Goal: Task Accomplishment & Management: Manage account settings

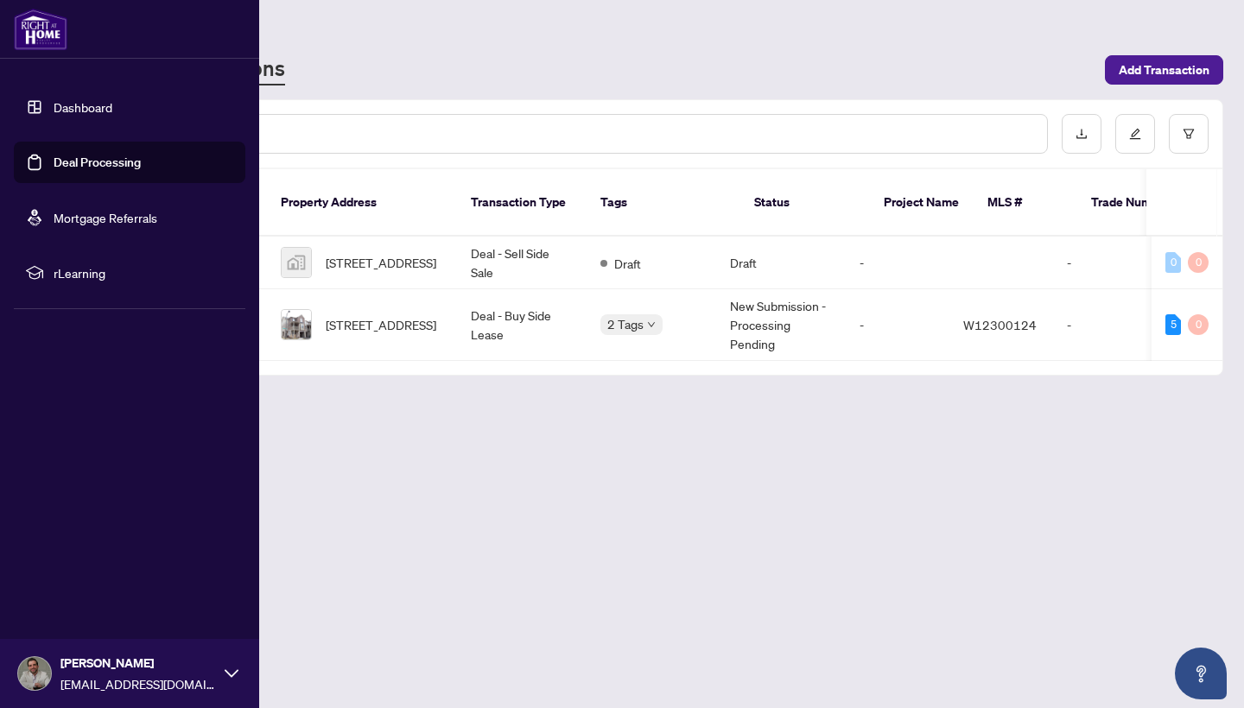
click at [56, 161] on link "Deal Processing" at bounding box center [97, 163] width 87 height 16
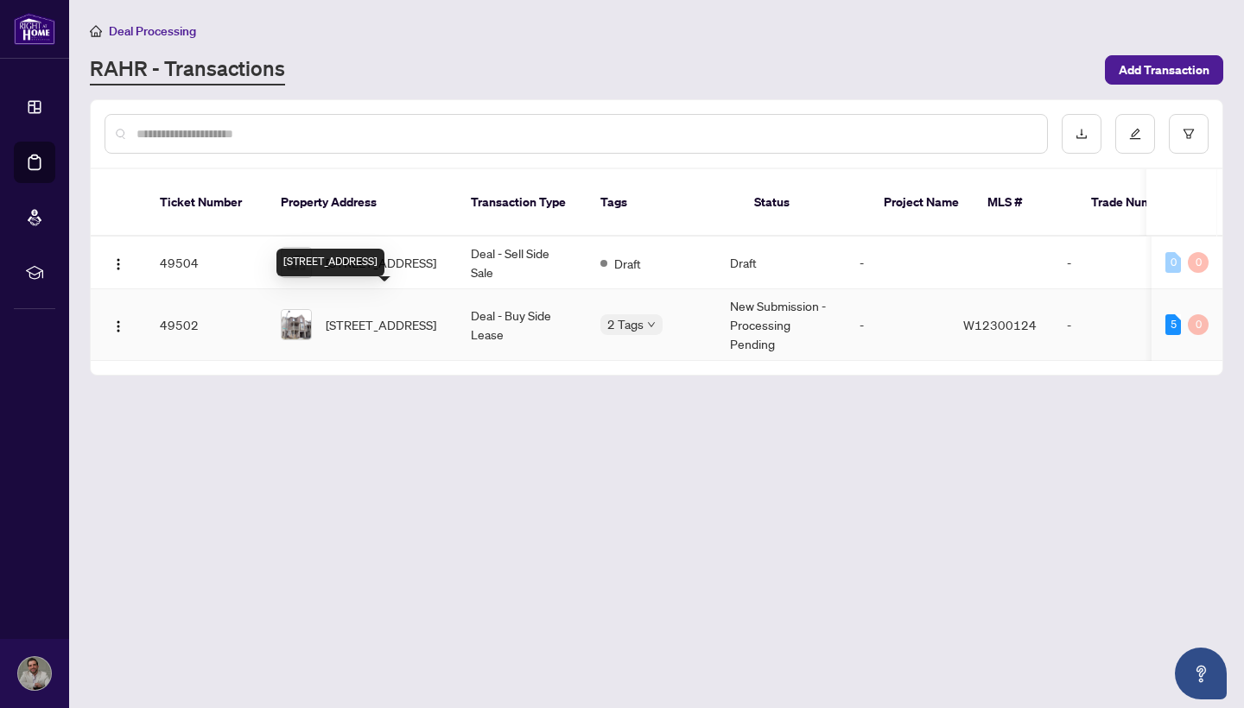
click at [398, 315] on span "[STREET_ADDRESS]" at bounding box center [381, 324] width 111 height 19
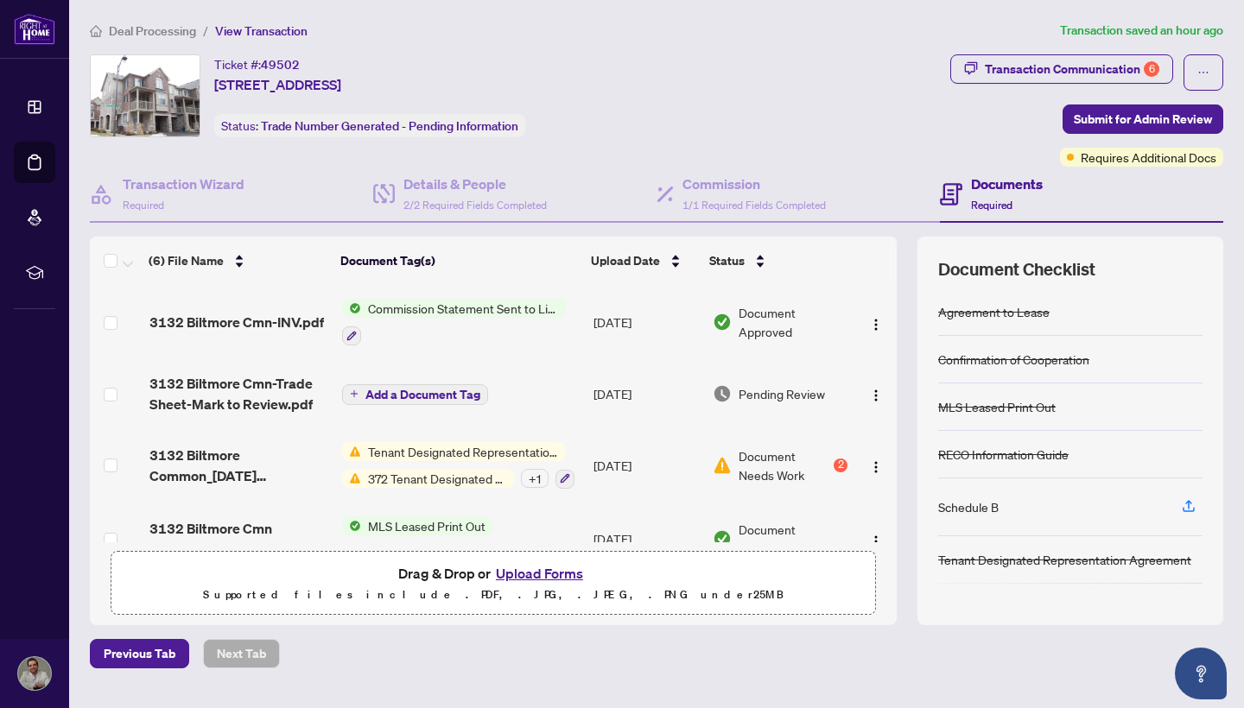
click at [753, 395] on span "Pending Review" at bounding box center [782, 393] width 86 height 19
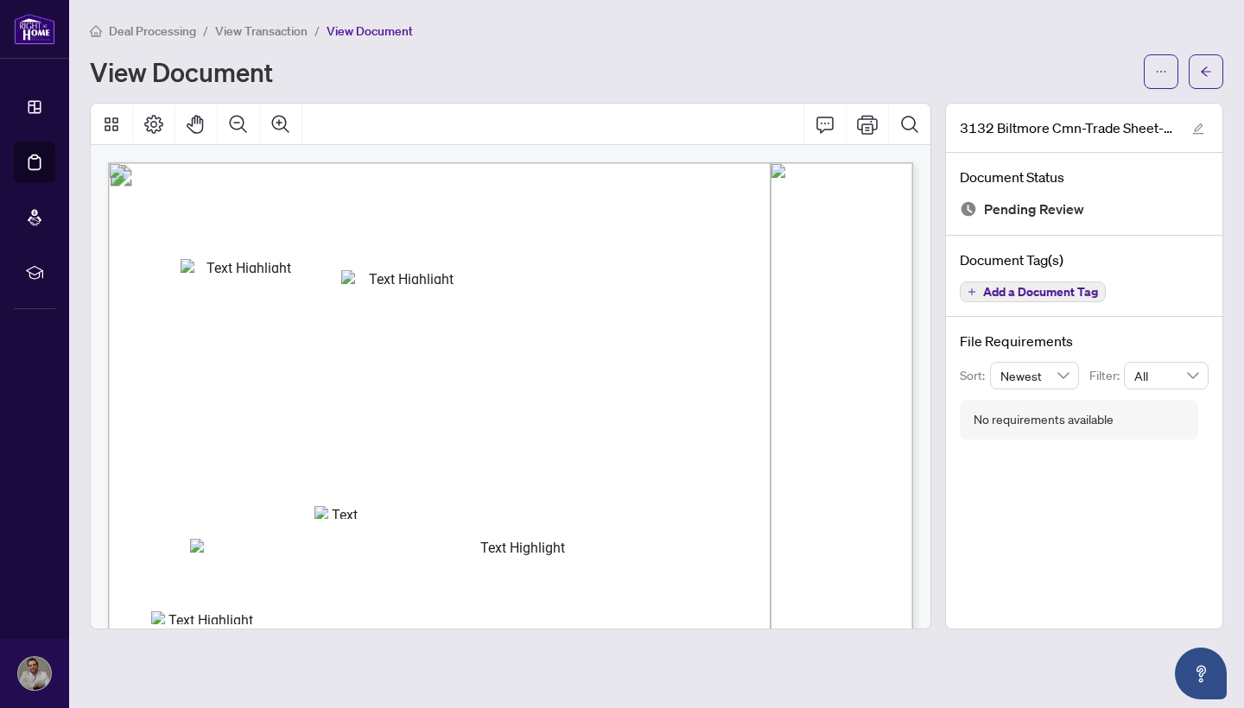
click at [1050, 420] on div "No requirements available" at bounding box center [1043, 419] width 140 height 19
click at [1199, 126] on icon "edit" at bounding box center [1198, 129] width 12 height 12
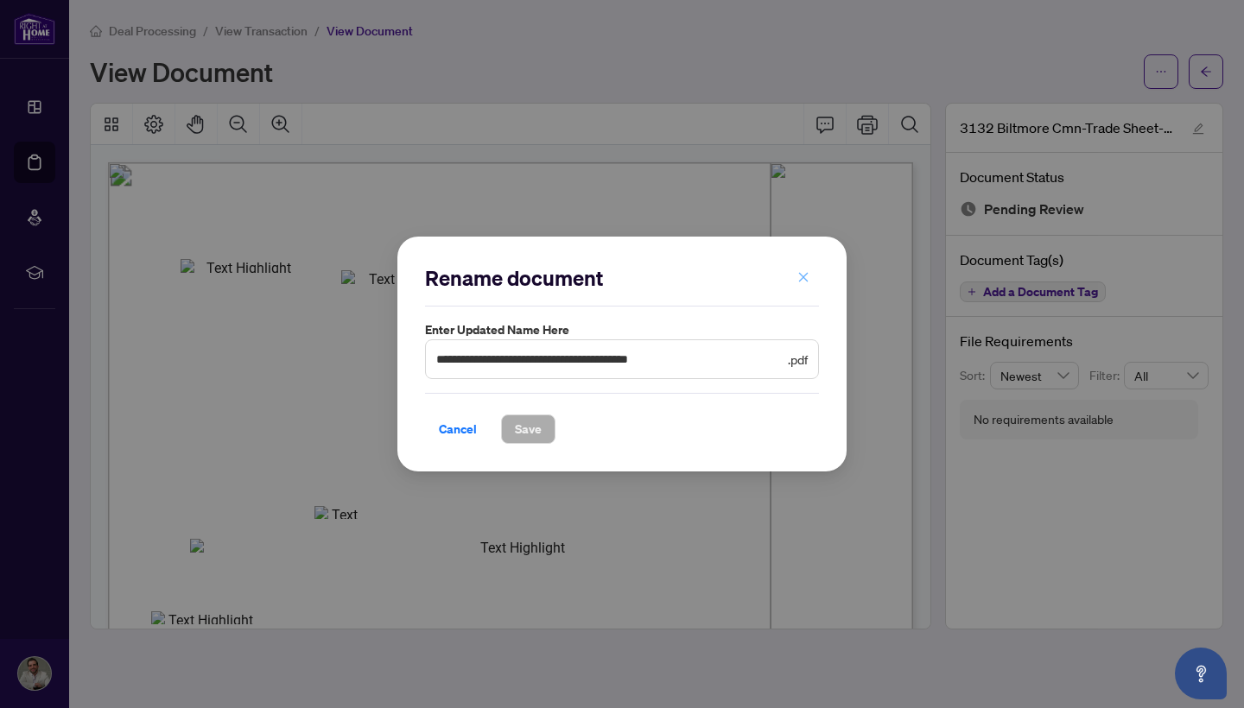
click at [811, 278] on button "button" at bounding box center [803, 277] width 35 height 29
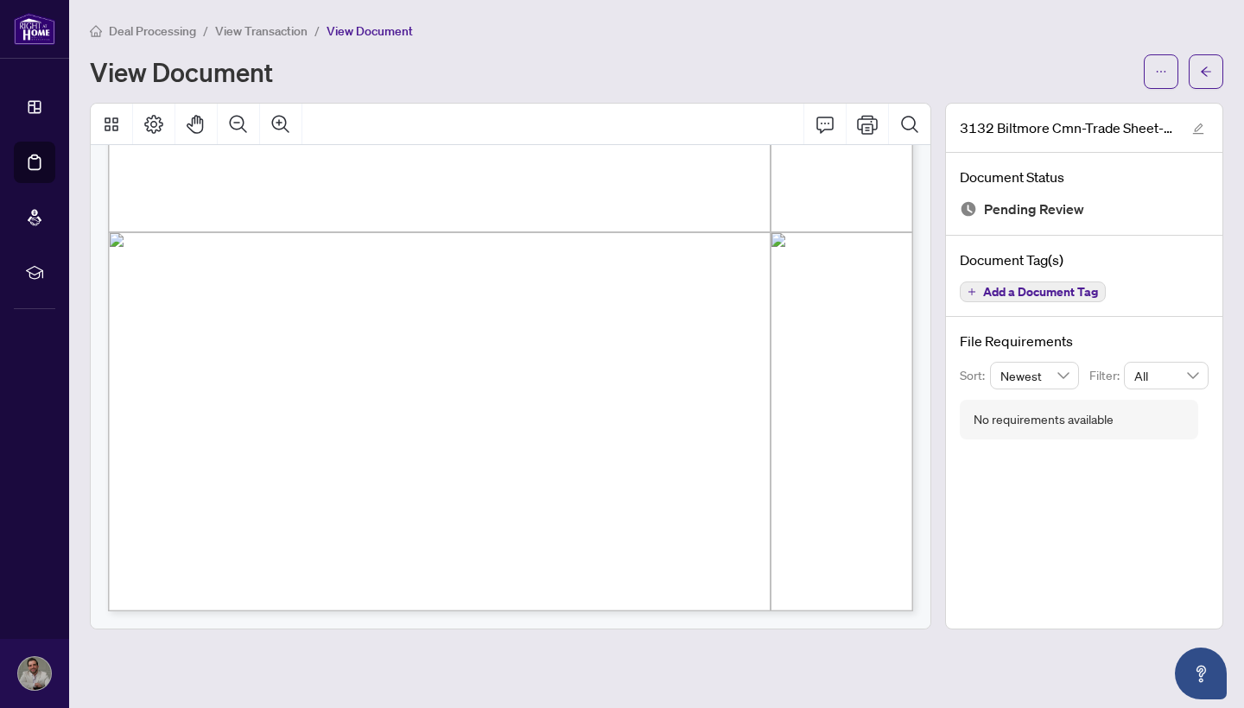
scroll to position [593, 0]
drag, startPoint x: 270, startPoint y: 551, endPoint x: 287, endPoint y: 550, distance: 16.4
click at [1074, 377] on div "Newest" at bounding box center [1035, 376] width 90 height 28
click at [1092, 456] on div "3132 Biltmore Cmn-Trade Sheet-Mark to Review.pdf Document Status Pending Review…" at bounding box center [1084, 366] width 278 height 527
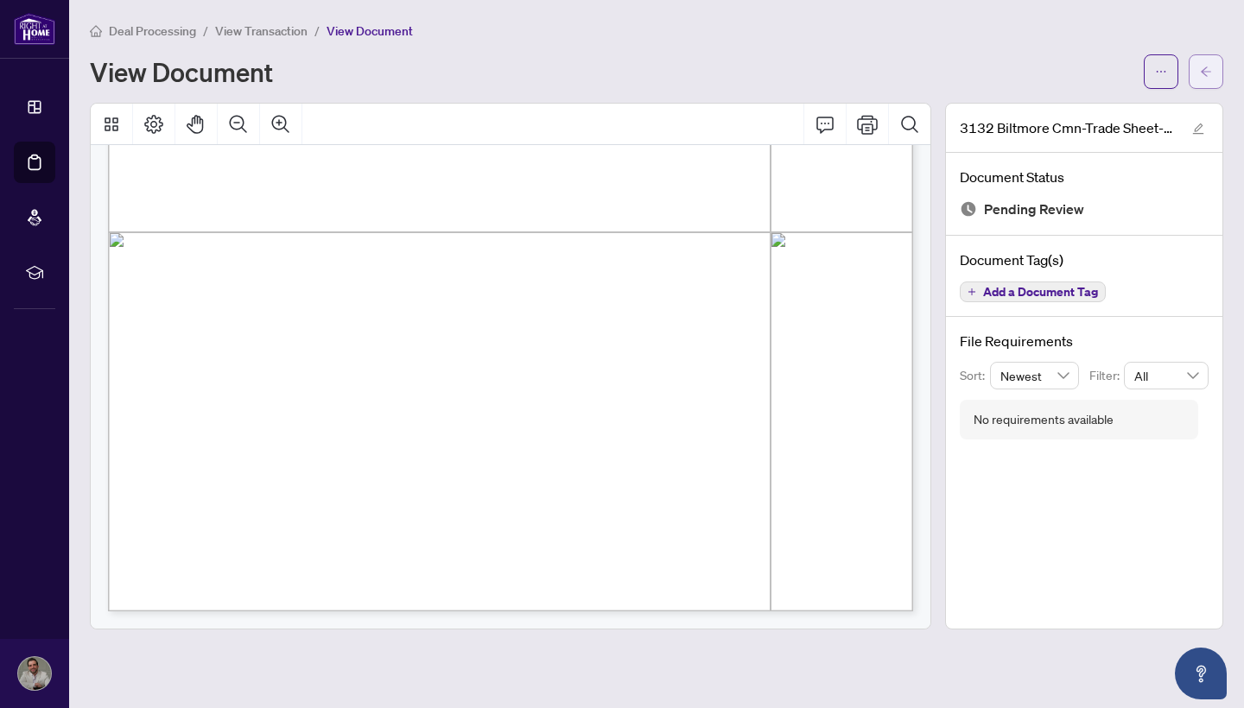
click at [1219, 68] on button "button" at bounding box center [1206, 71] width 35 height 35
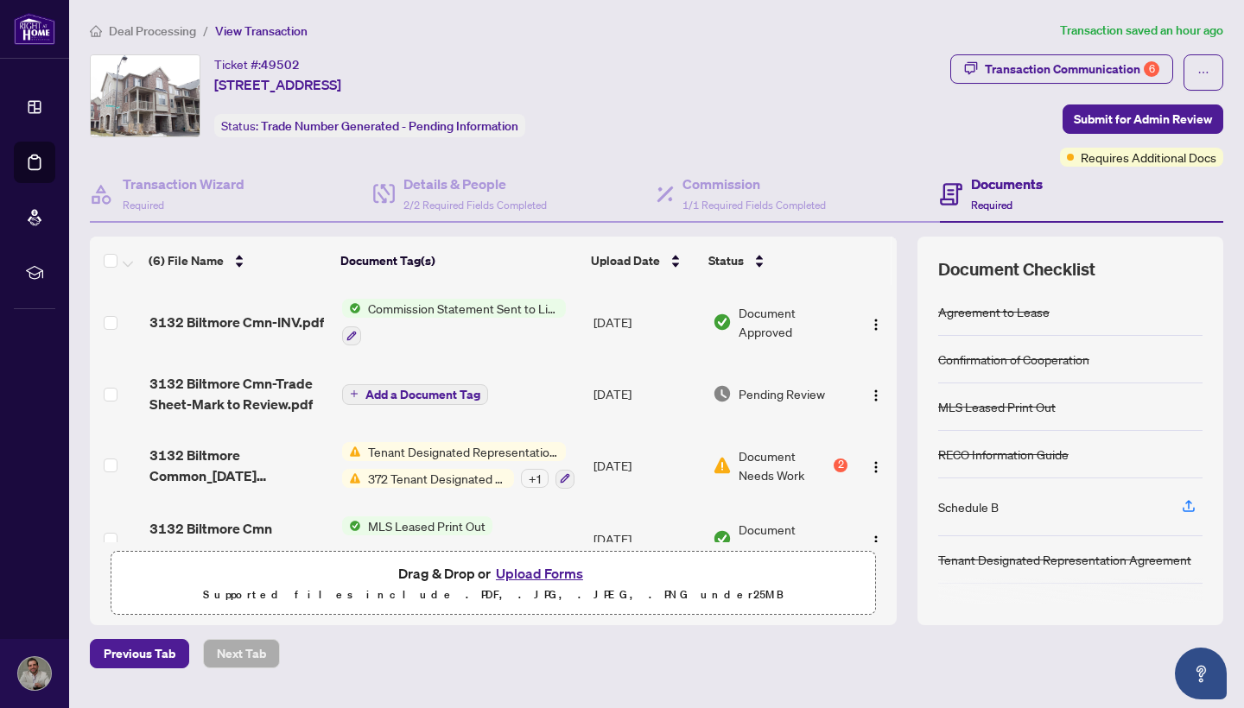
click at [777, 468] on span "Document Needs Work" at bounding box center [785, 466] width 92 height 38
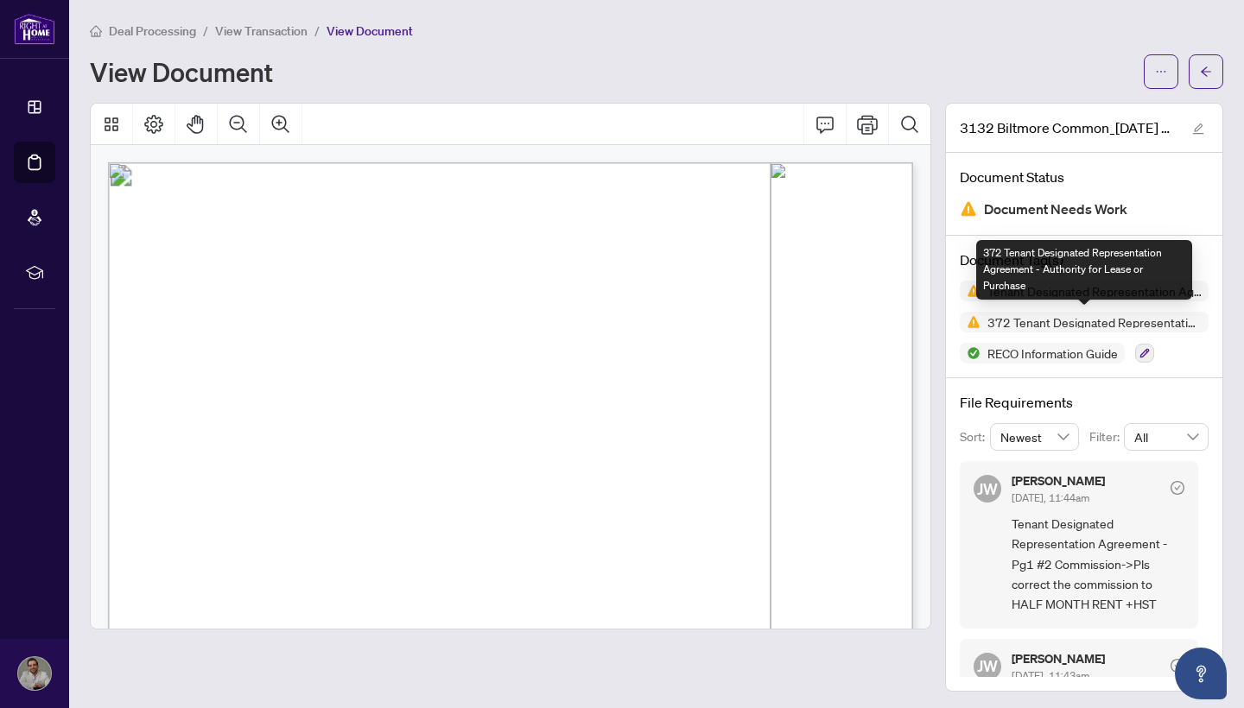
click at [1091, 320] on span "372 Tenant Designated Representation Agreement - Authority for Lease or Purchase" at bounding box center [1094, 322] width 228 height 12
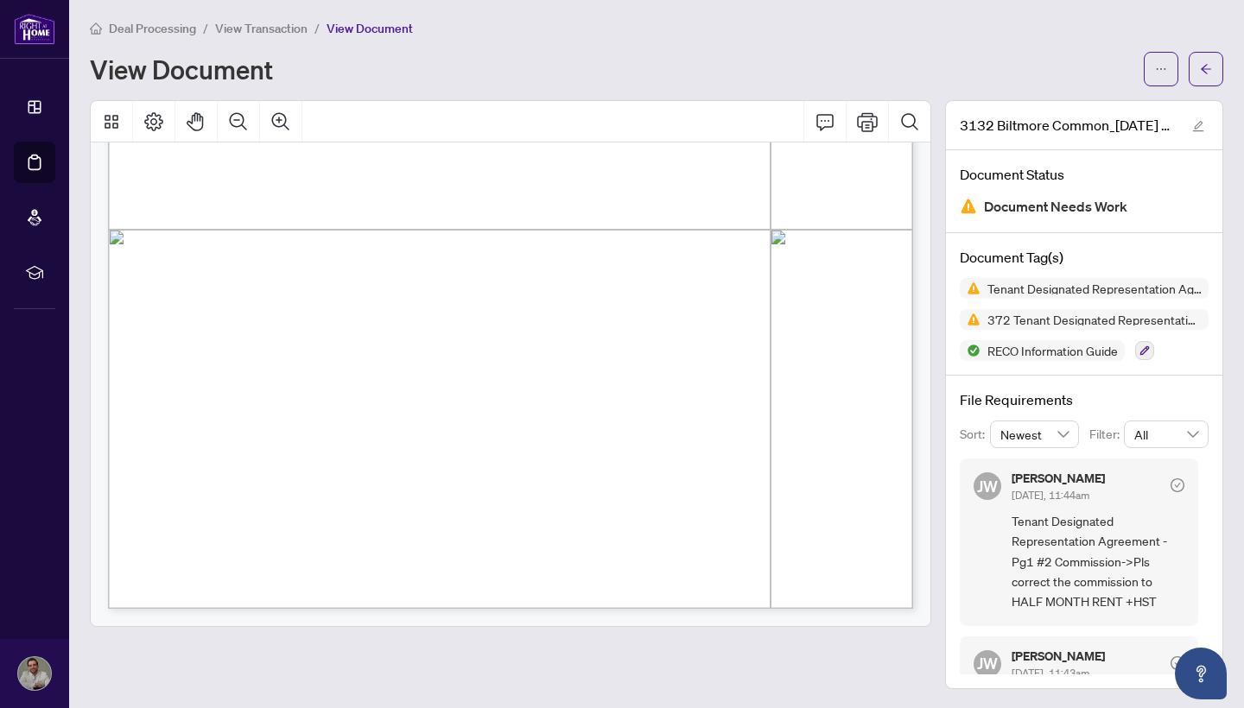
scroll to position [19818, 0]
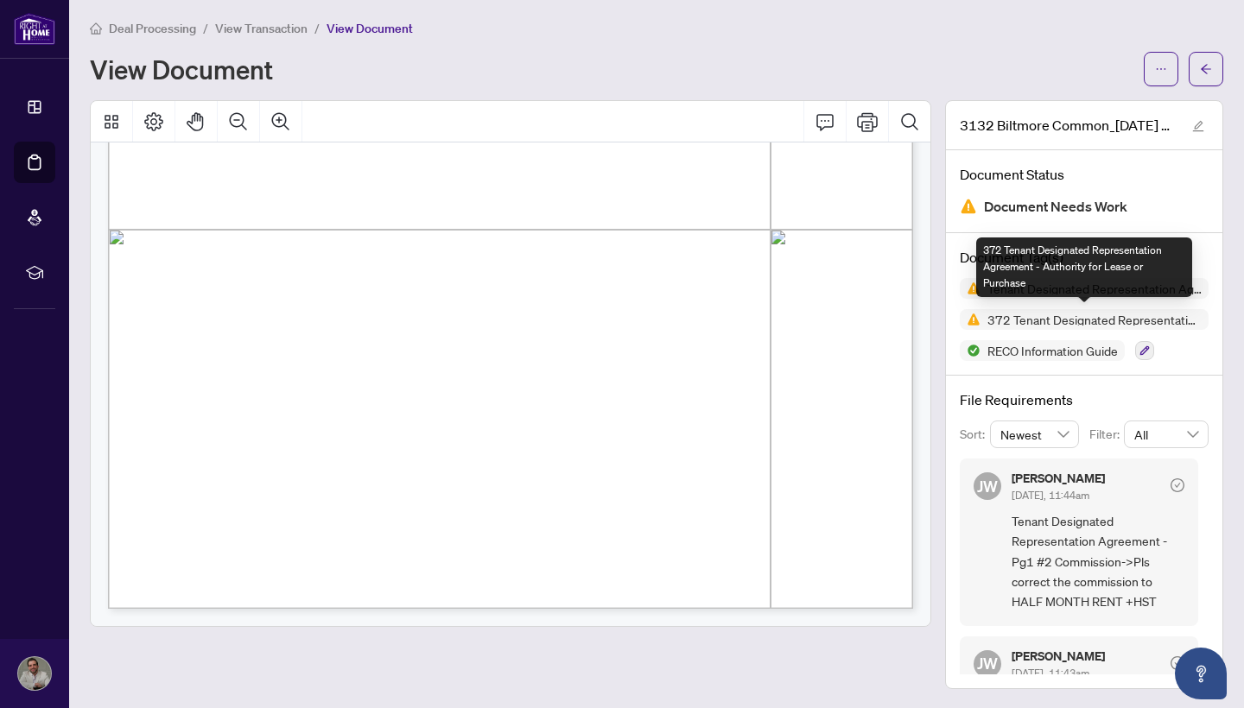
click at [1062, 321] on span "372 Tenant Designated Representation Agreement - Authority for Lease or Purchase" at bounding box center [1094, 320] width 228 height 12
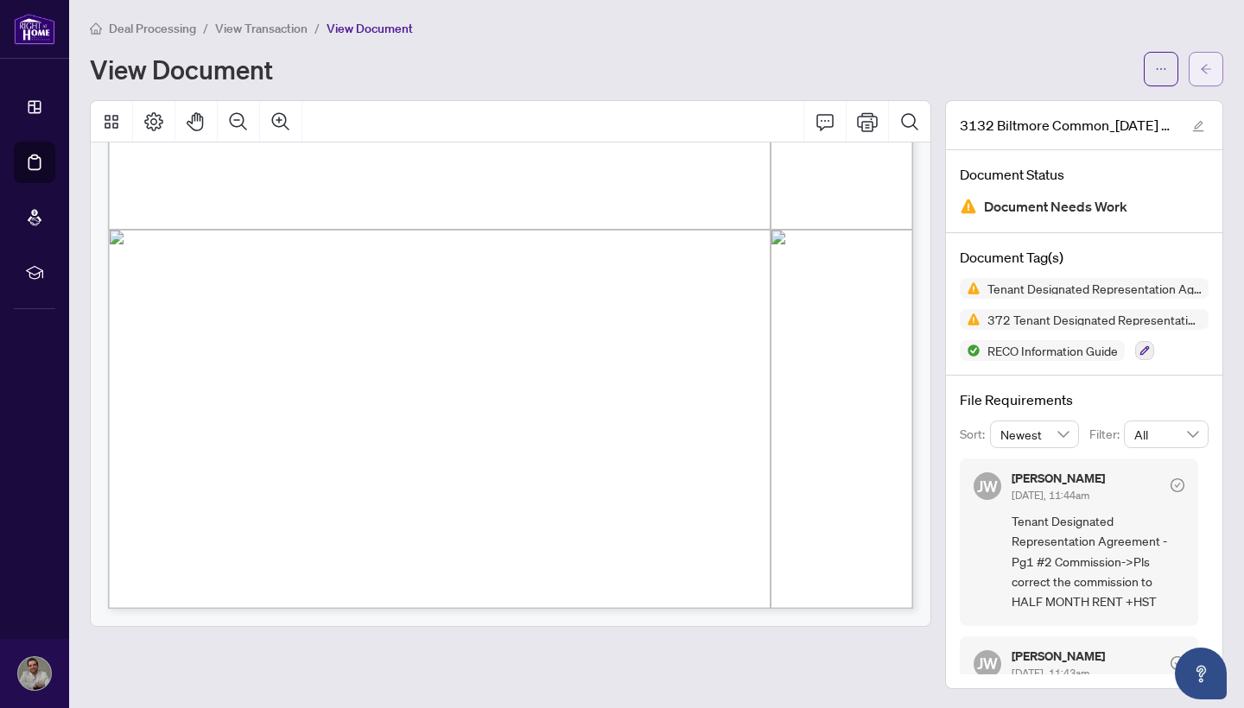
click at [1214, 75] on button "button" at bounding box center [1206, 69] width 35 height 35
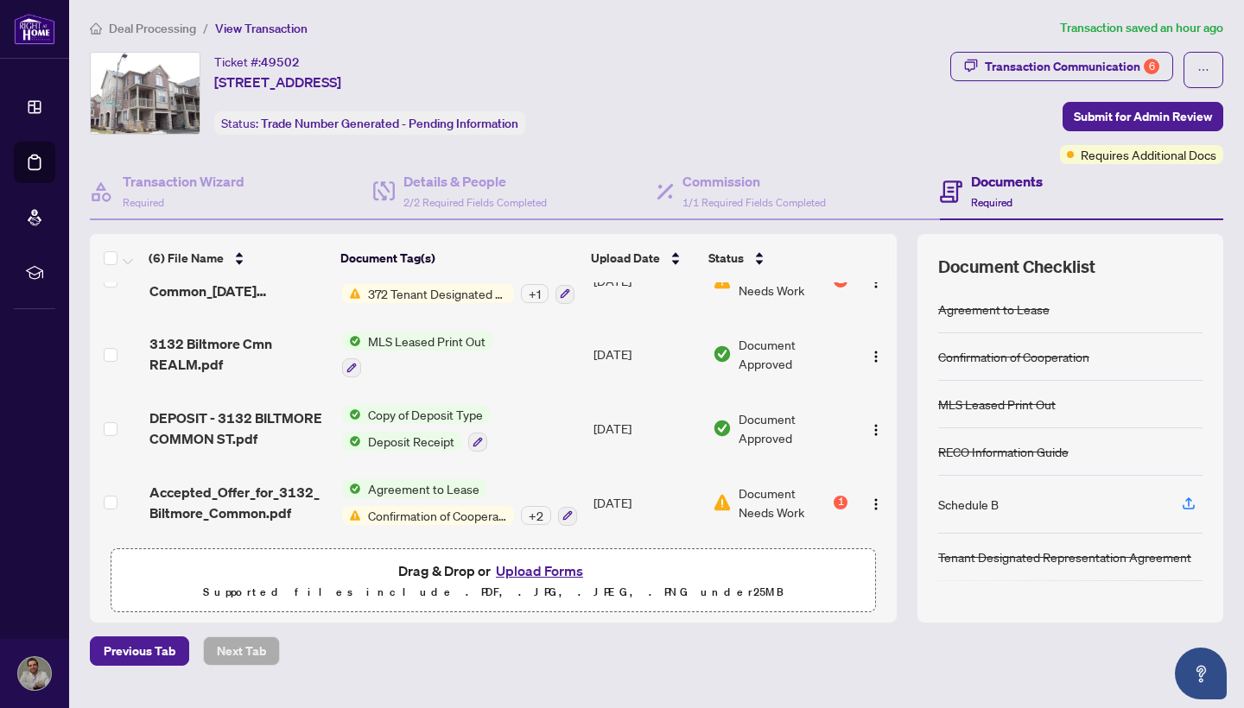
scroll to position [185, 0]
click at [760, 485] on span "Document Needs Work" at bounding box center [785, 503] width 92 height 38
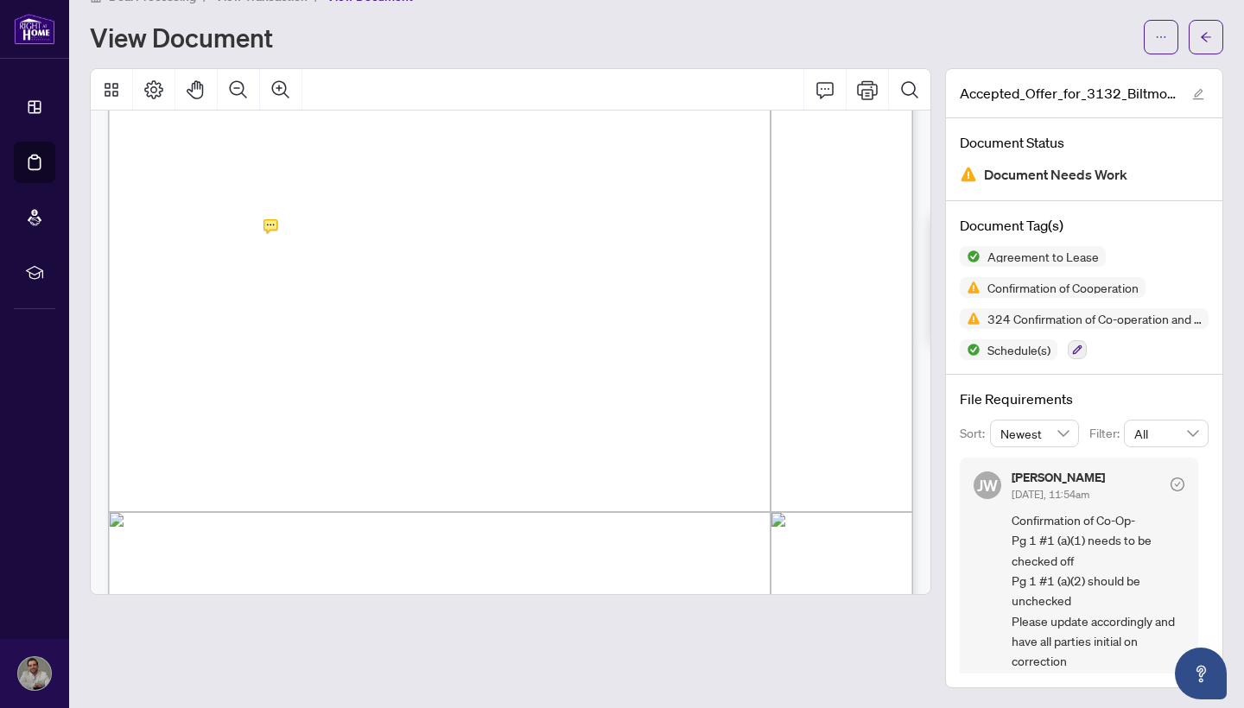
scroll to position [34, 0]
click at [245, 233] on span "1)" at bounding box center [242, 232] width 5 height 14
click at [1200, 33] on icon "arrow-left" at bounding box center [1206, 38] width 12 height 12
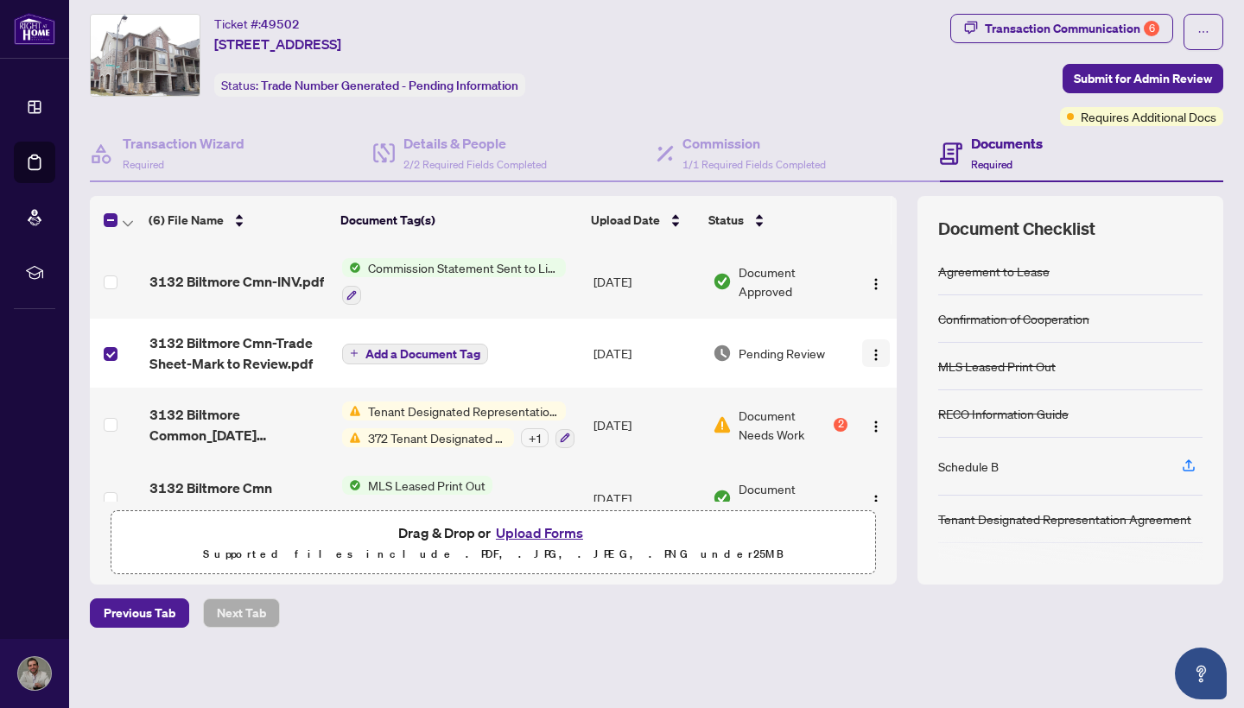
click at [873, 348] on img "button" at bounding box center [876, 355] width 14 height 14
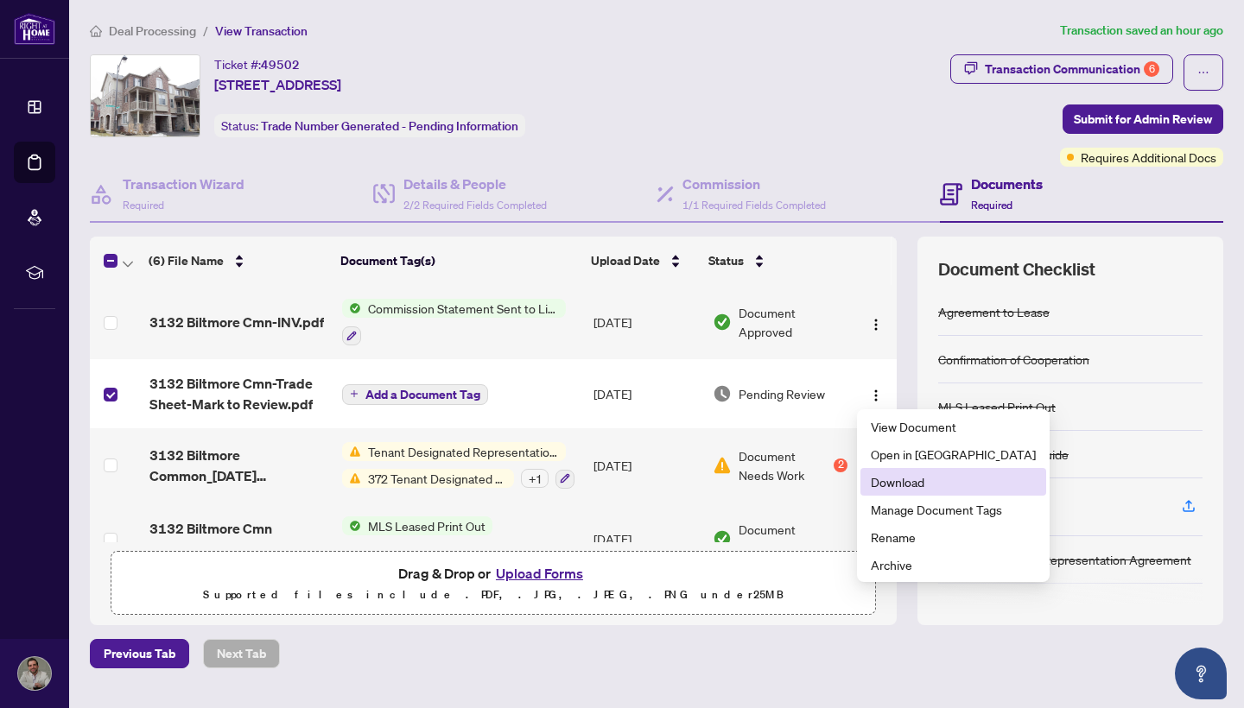
click at [904, 478] on span "Download" at bounding box center [953, 481] width 165 height 19
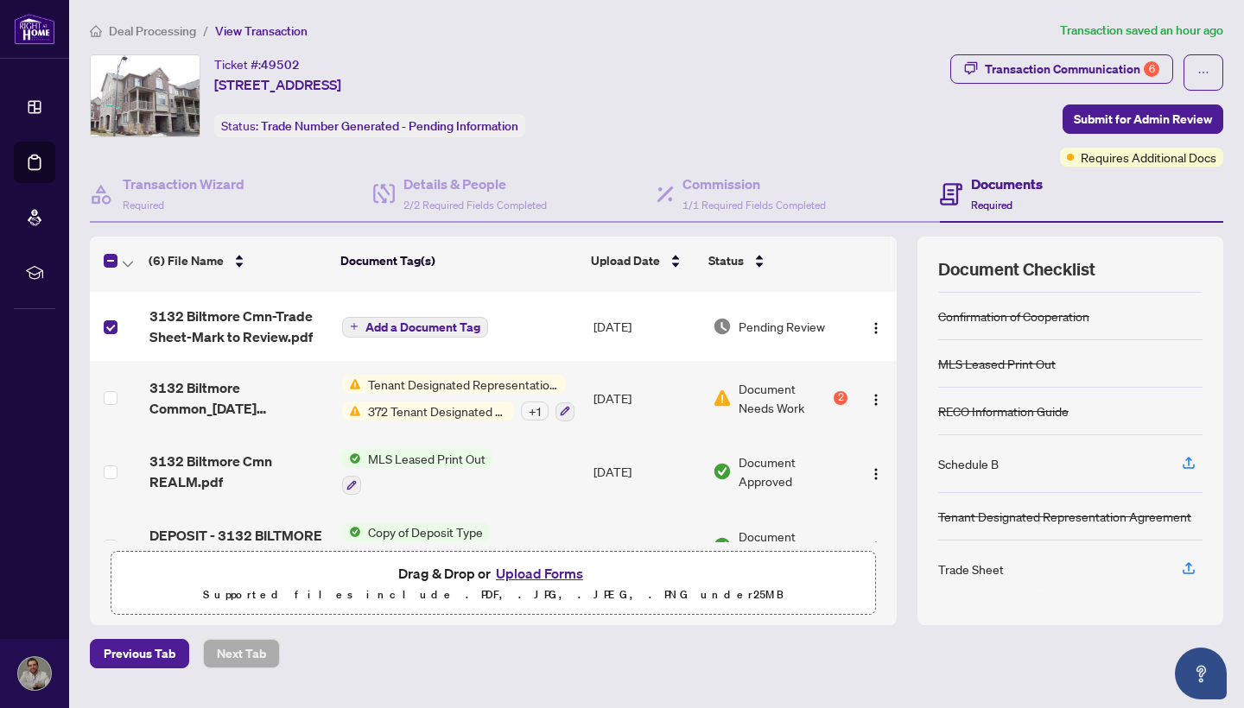
scroll to position [75, 0]
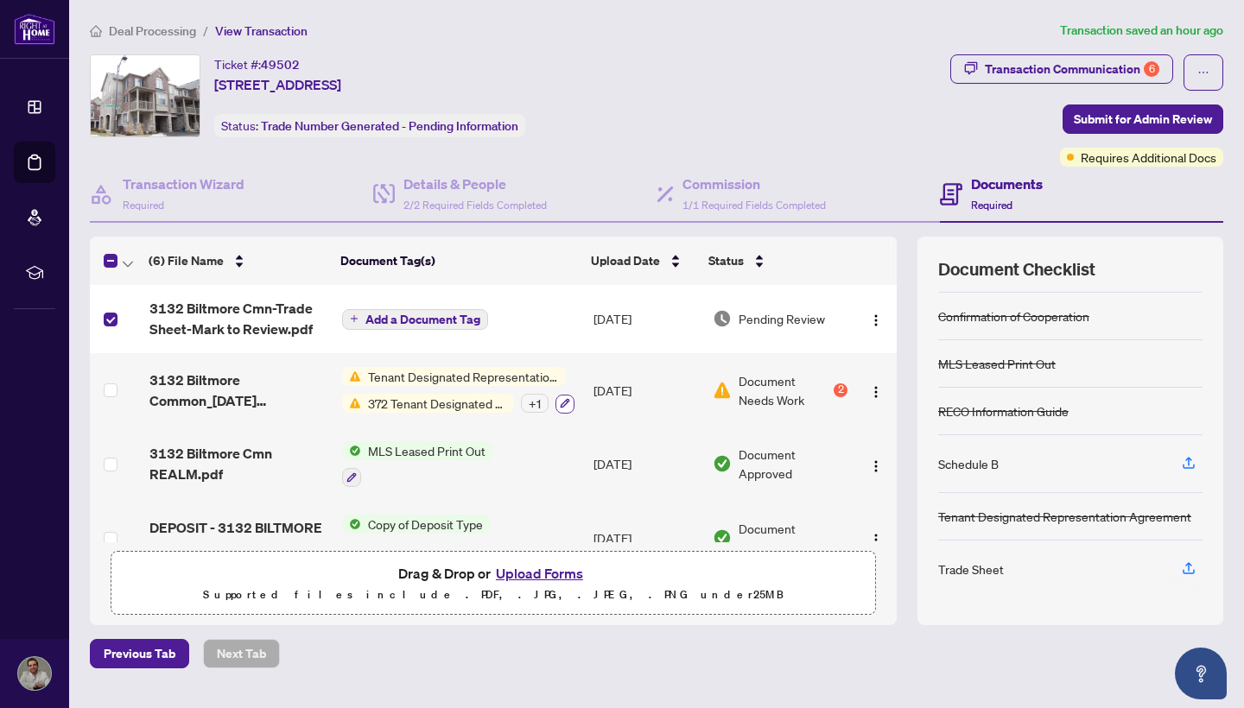
click at [567, 401] on icon "button" at bounding box center [565, 403] width 10 height 10
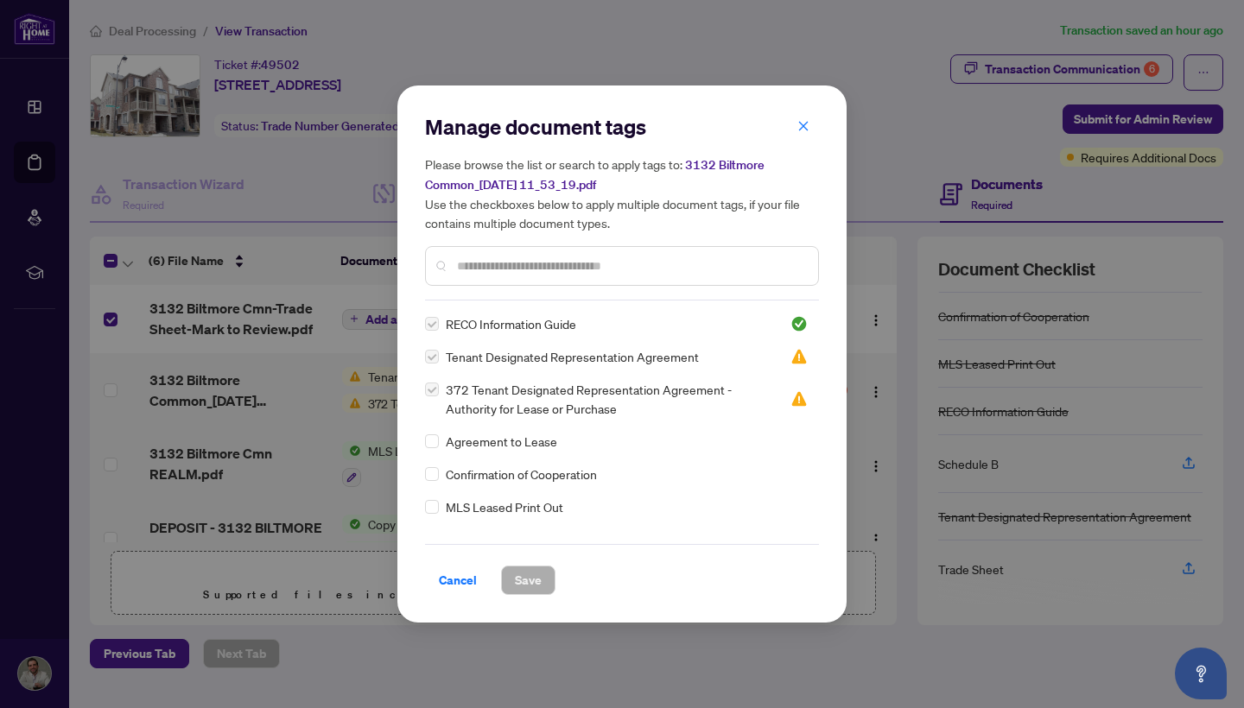
scroll to position [0, 0]
click at [809, 128] on button "button" at bounding box center [803, 125] width 35 height 29
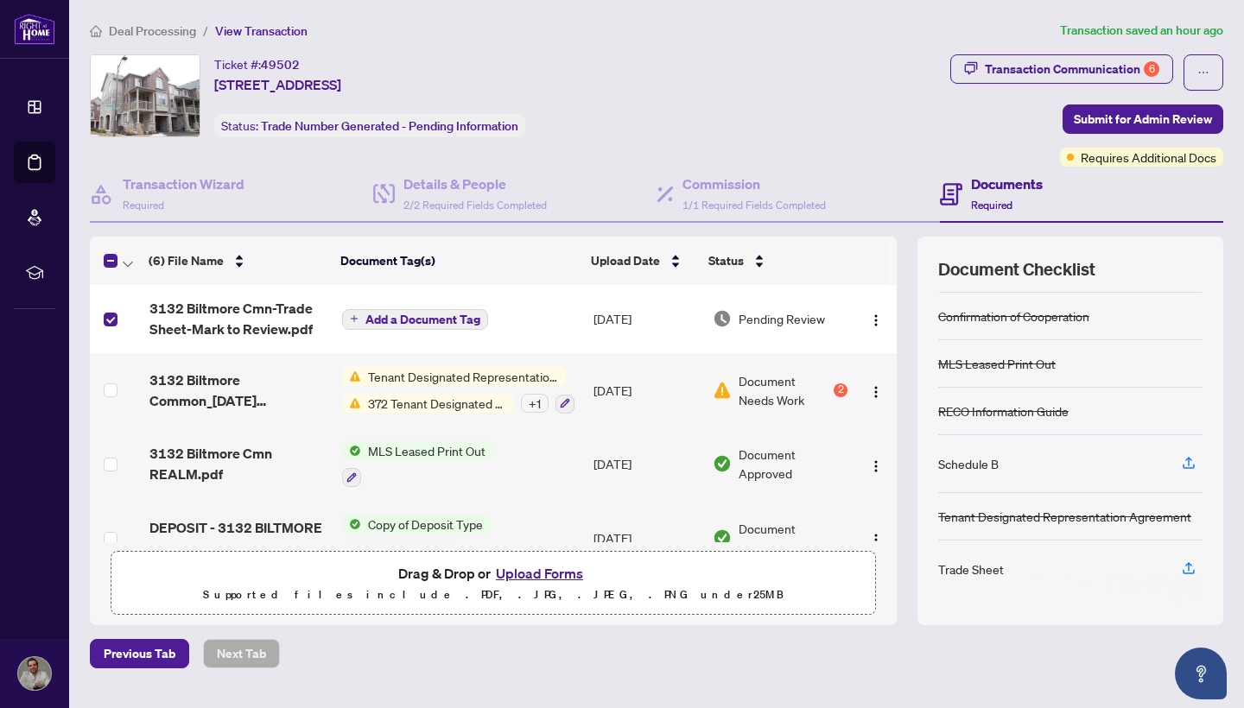
click at [529, 399] on div "+ 1" at bounding box center [535, 403] width 28 height 19
click at [552, 359] on td "Tenant Designated Representation Agreement 372 Tenant Designated Representation…" at bounding box center [461, 390] width 252 height 74
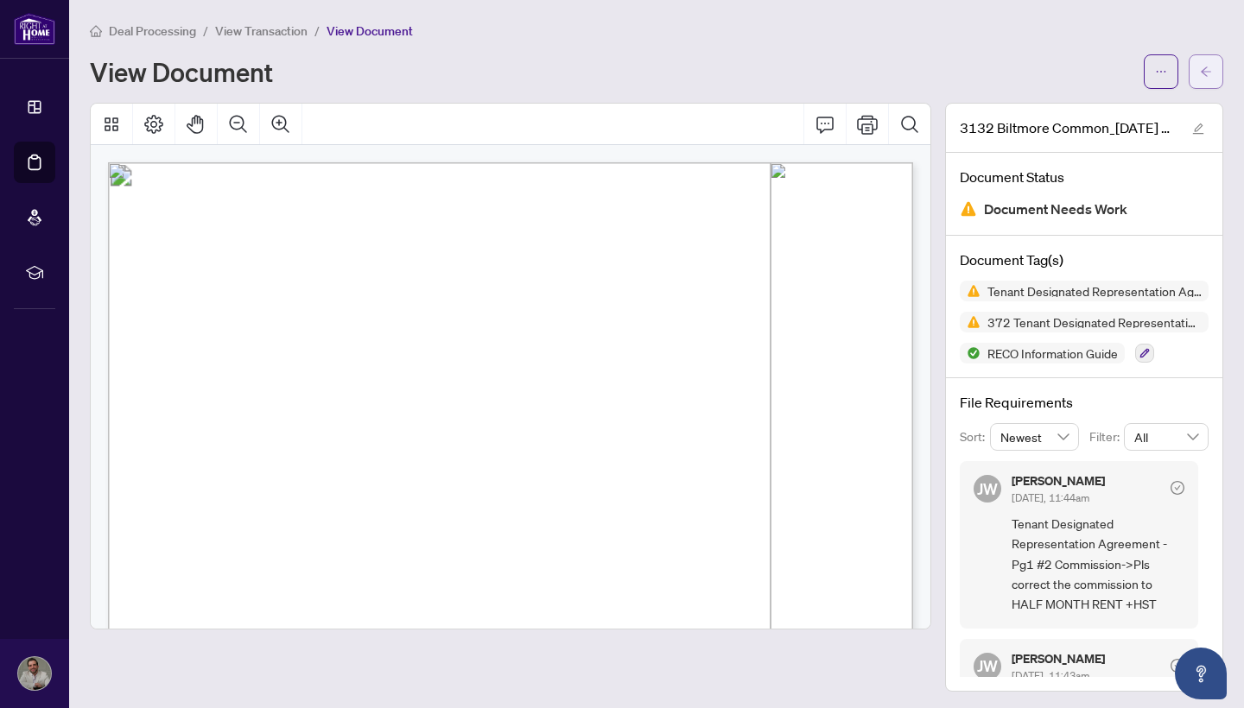
click at [1202, 82] on span "button" at bounding box center [1206, 72] width 12 height 28
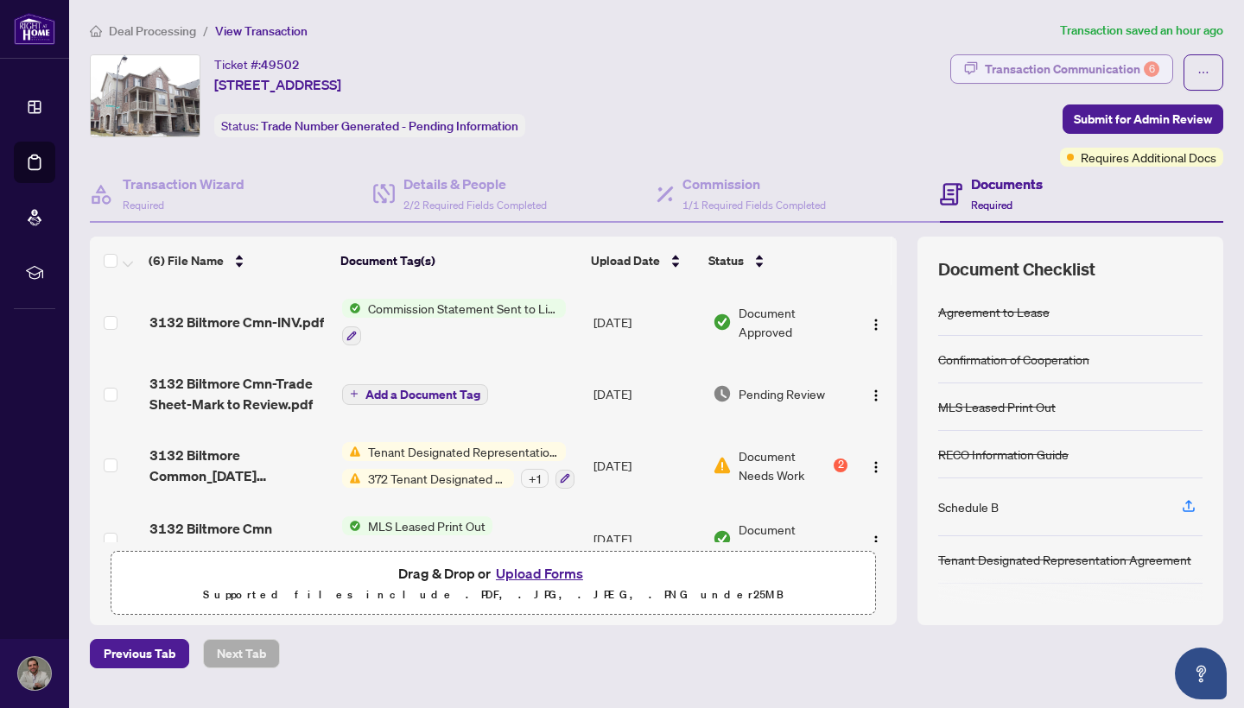
click at [1046, 69] on div "Transaction Communication 6" at bounding box center [1072, 69] width 174 height 28
type textarea "**********"
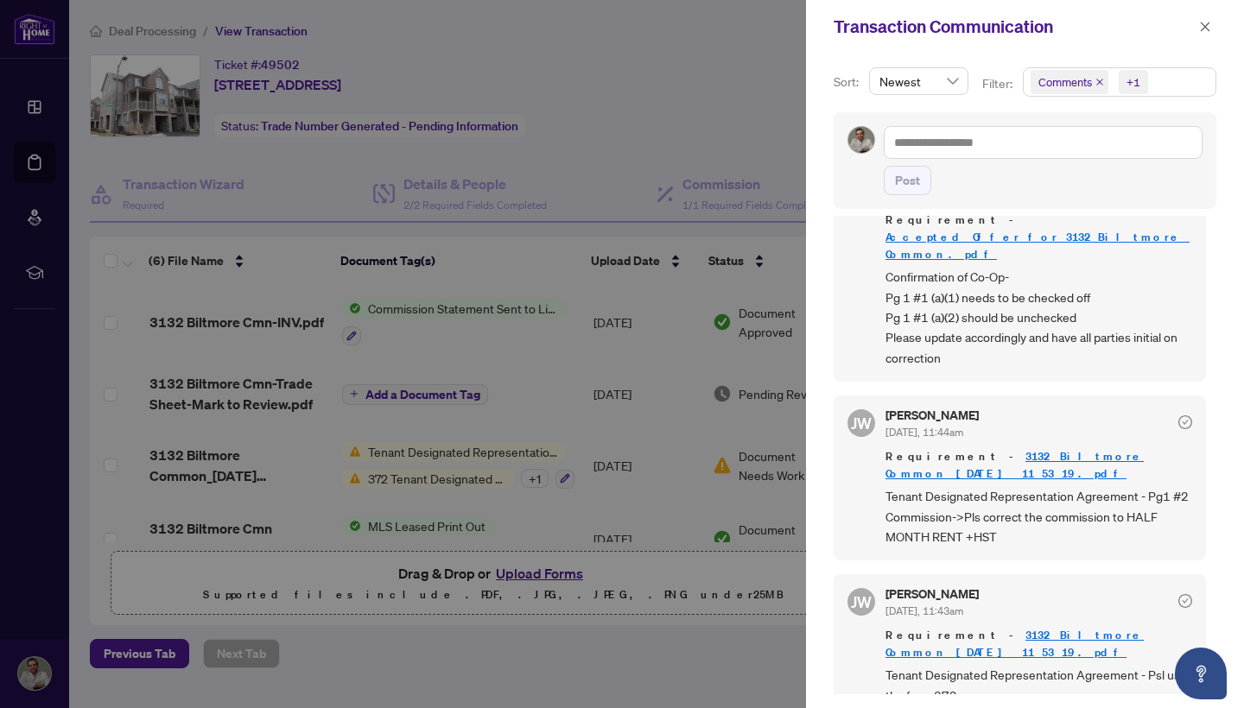
click at [637, 151] on div at bounding box center [622, 354] width 1244 height 708
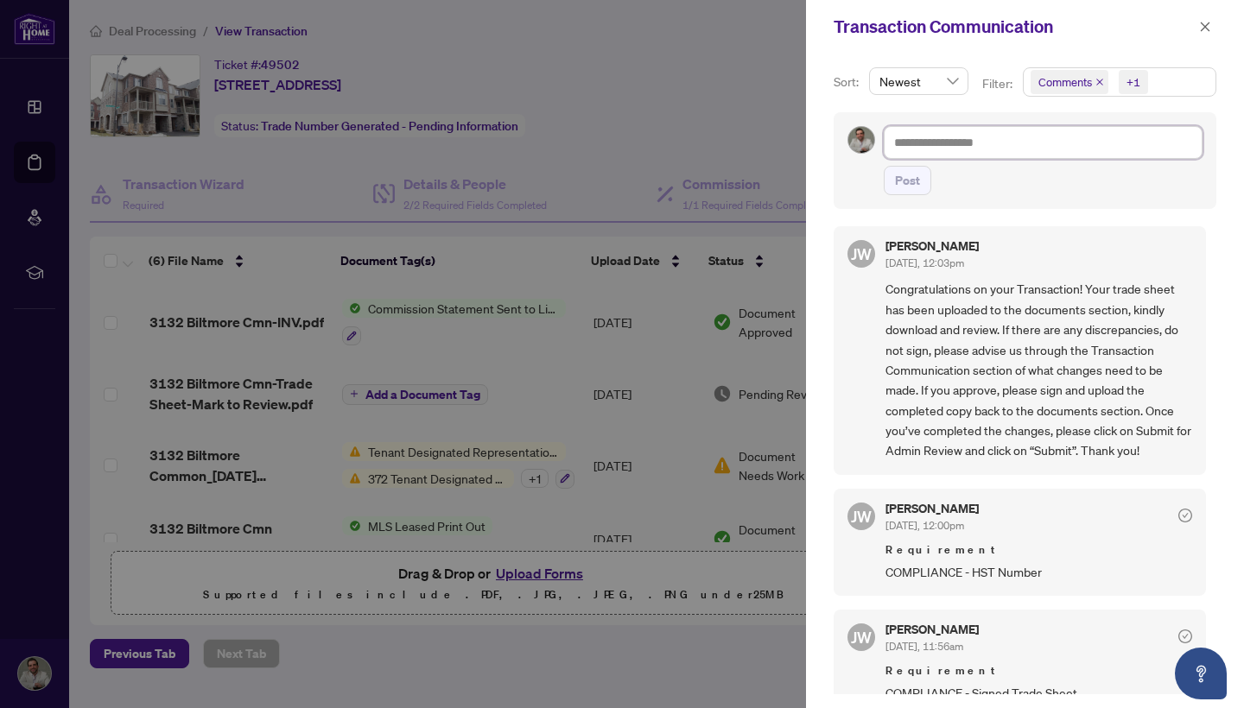
click at [1004, 149] on textarea at bounding box center [1043, 142] width 319 height 33
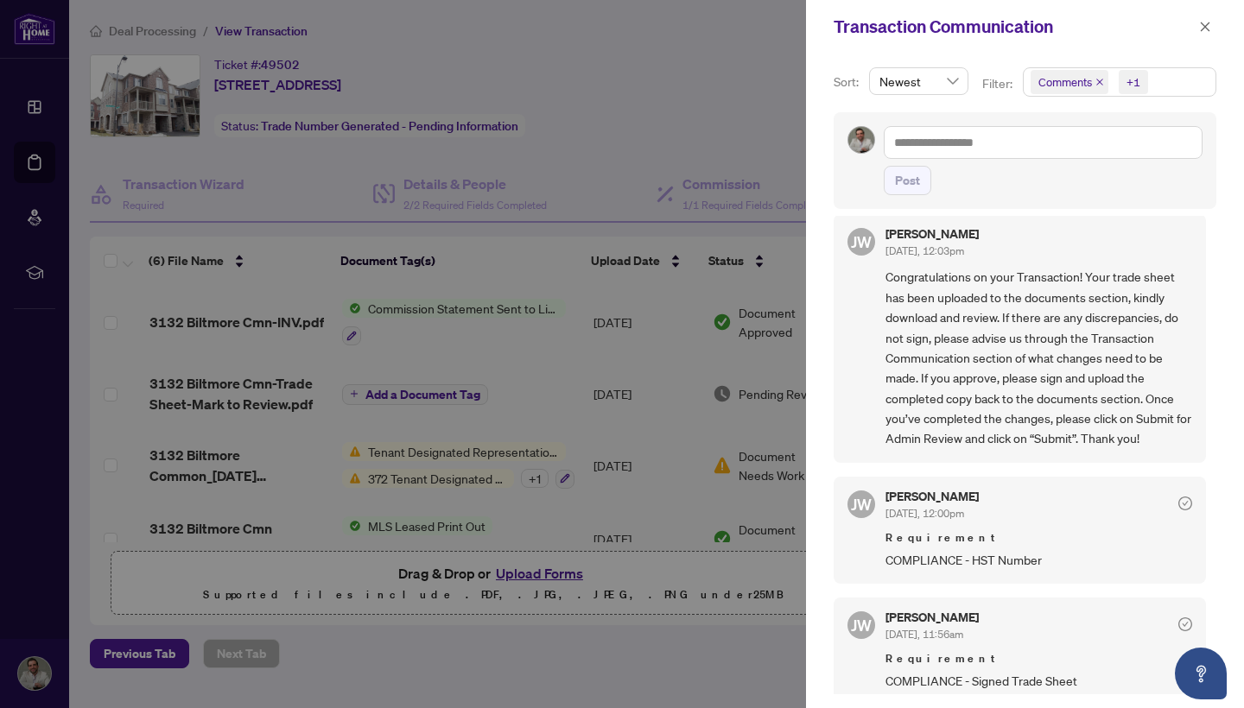
click at [974, 551] on span "COMPLIANCE - HST Number" at bounding box center [1038, 560] width 307 height 20
click at [924, 560] on span "COMPLIANCE - HST Number" at bounding box center [1038, 560] width 307 height 20
click at [1005, 536] on span "Requirement" at bounding box center [1038, 537] width 307 height 17
click at [1178, 502] on icon "check-circle" at bounding box center [1185, 504] width 14 height 14
click at [1031, 561] on span "COMPLIANCE - HST Number" at bounding box center [1038, 560] width 307 height 20
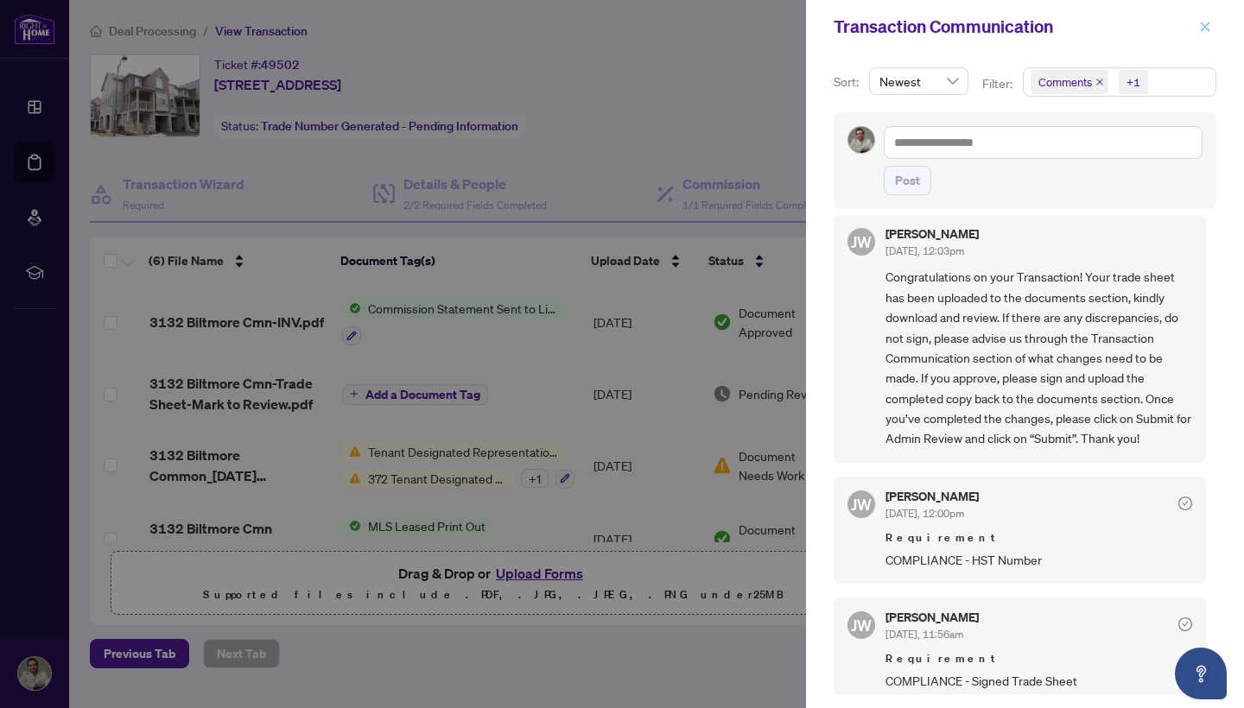
click at [1208, 26] on icon "close" at bounding box center [1205, 27] width 12 height 12
